Goal: Task Accomplishment & Management: Manage account settings

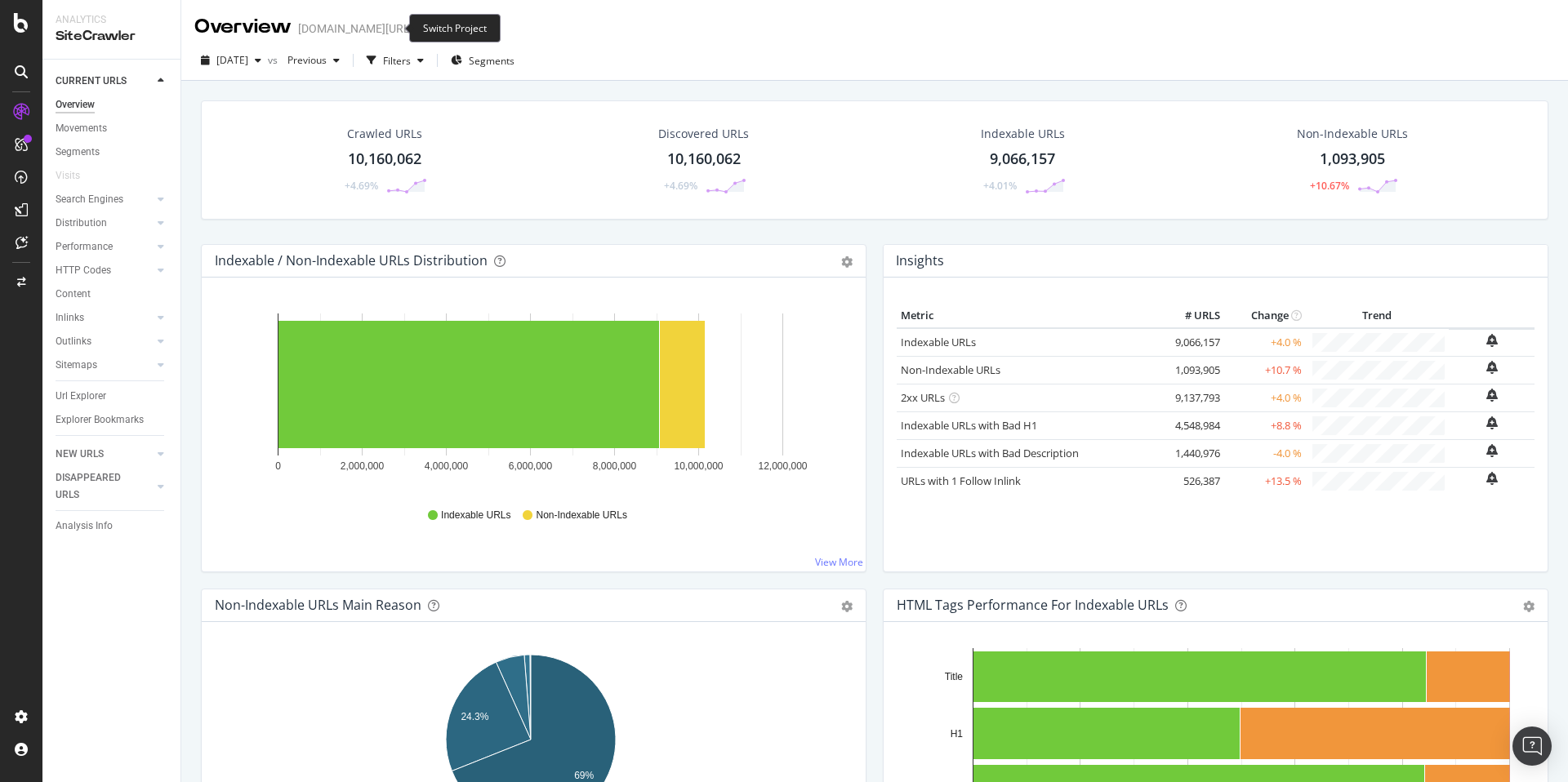
click at [420, 27] on icon "arrow-right-arrow-left" at bounding box center [425, 29] width 10 height 11
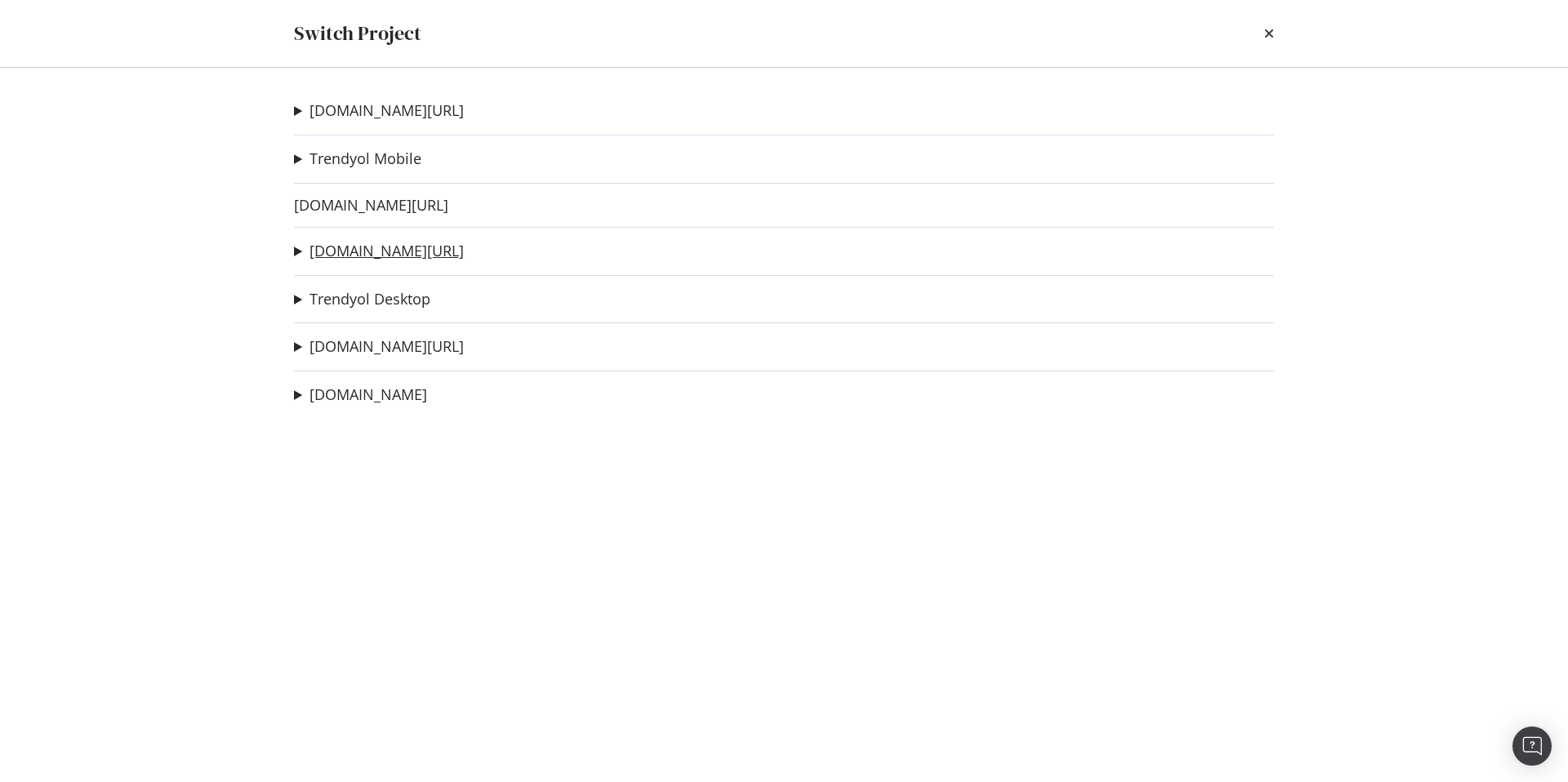
click at [360, 250] on link "[DOMAIN_NAME][URL]" at bounding box center [386, 251] width 154 height 17
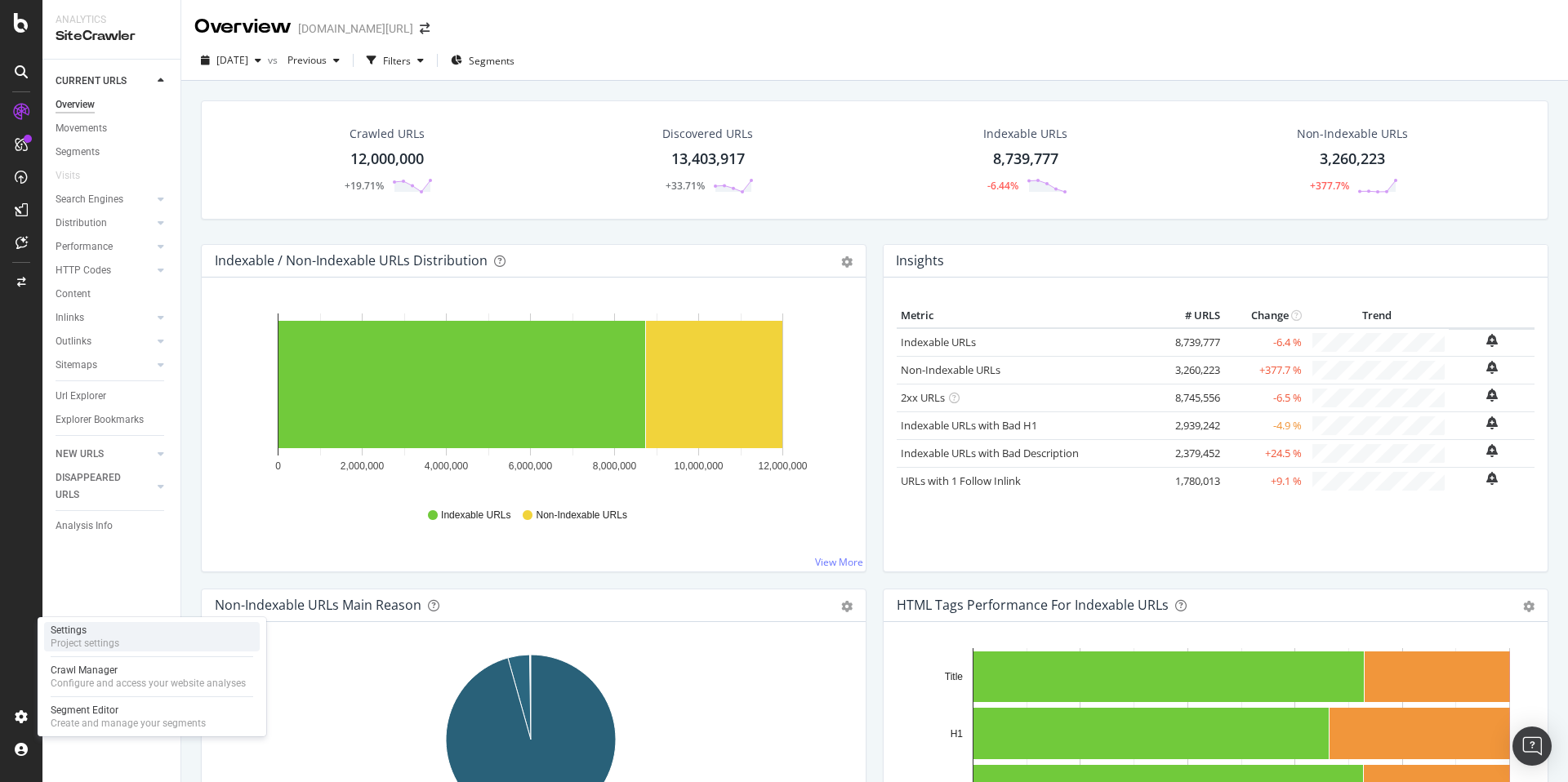
click at [155, 639] on div "Settings Project settings" at bounding box center [152, 637] width 216 height 29
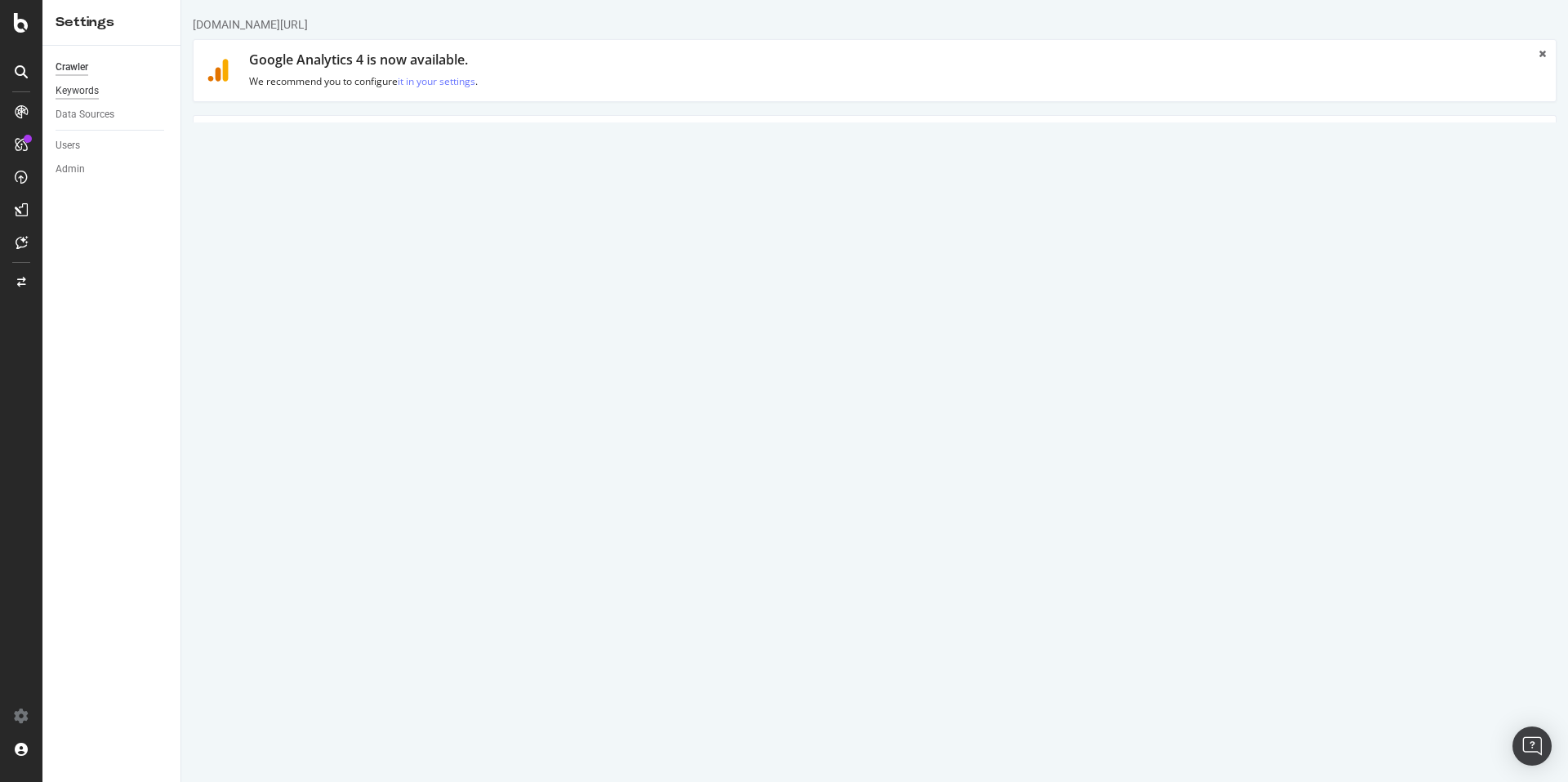
click at [83, 88] on div "Keywords" at bounding box center [77, 91] width 43 height 17
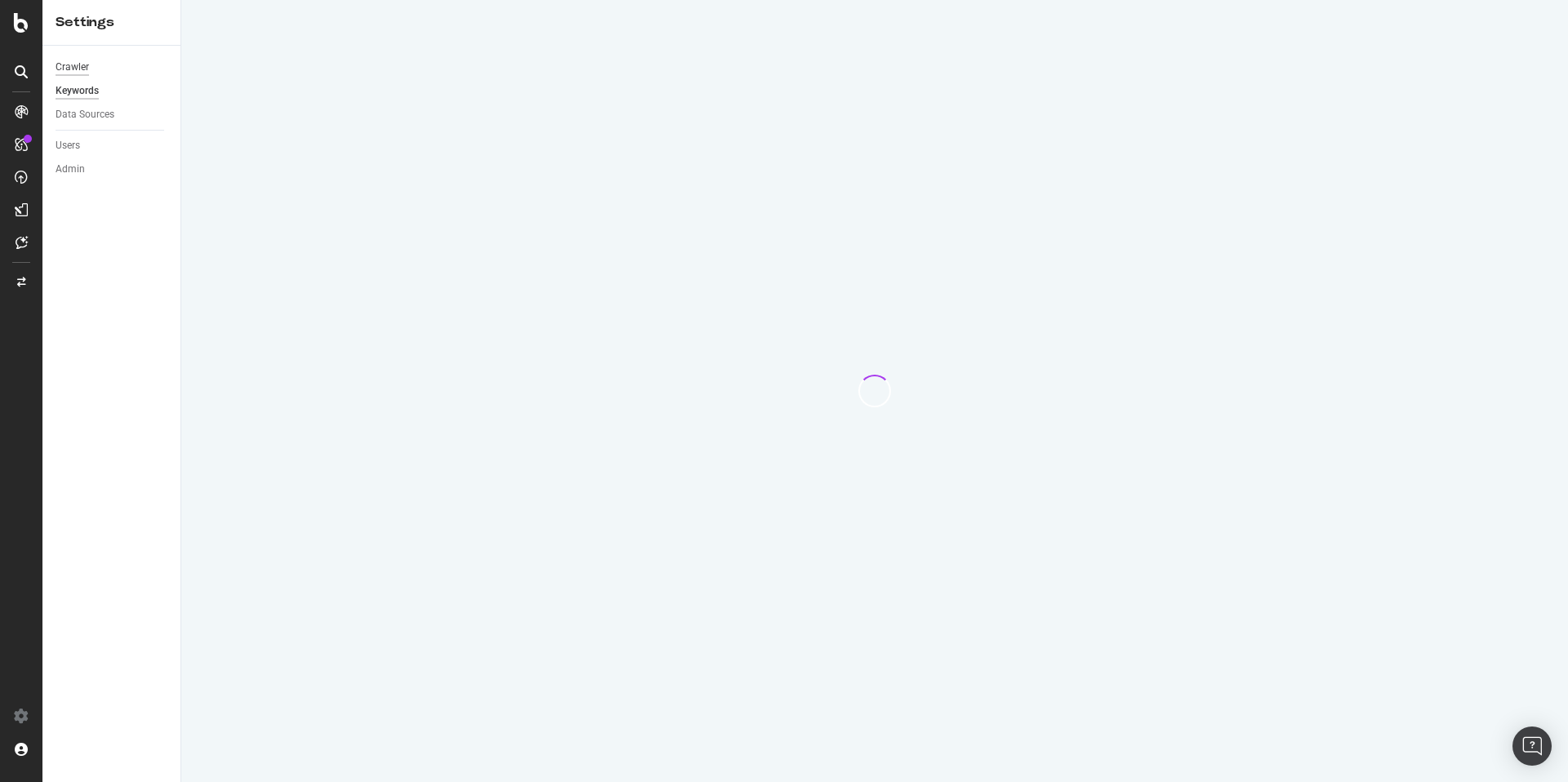
click at [69, 60] on div "Crawler" at bounding box center [72, 67] width 34 height 17
